Goal: Navigation & Orientation: Understand site structure

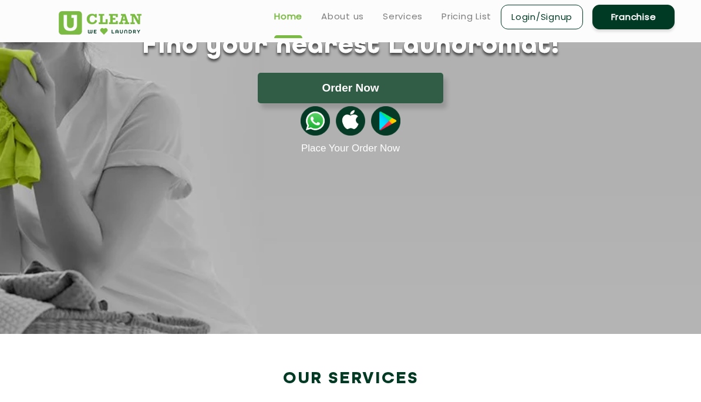
scroll to position [115, 0]
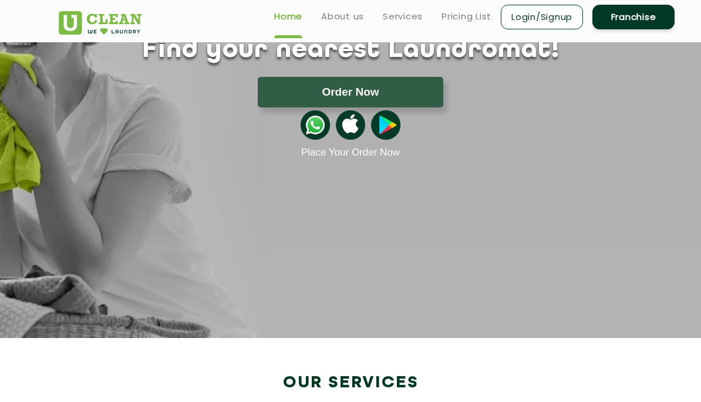
click at [343, 18] on link "About us" at bounding box center [342, 16] width 43 height 14
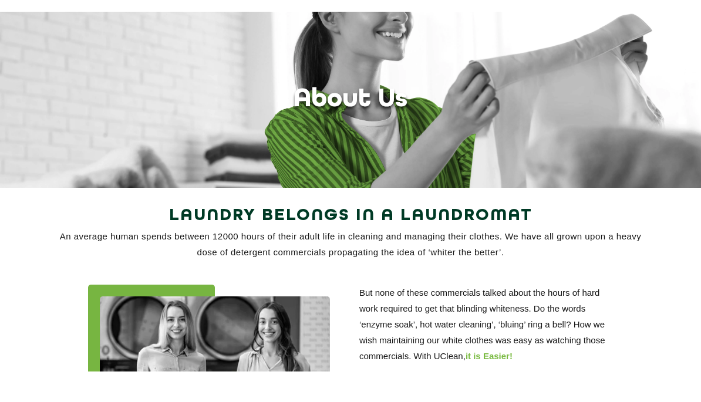
scroll to position [31, 0]
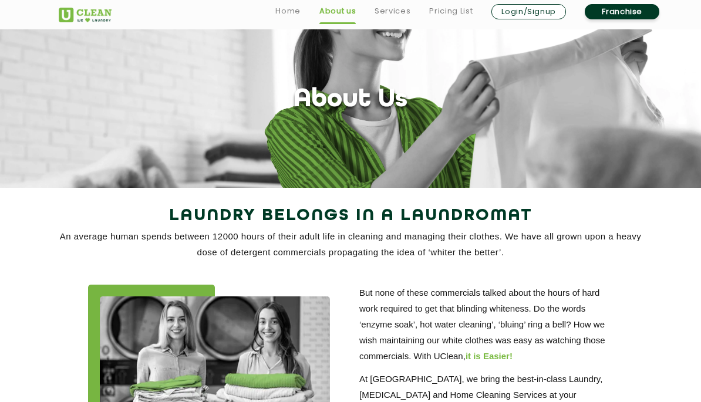
click at [407, 10] on link "Services" at bounding box center [393, 11] width 36 height 14
